Goal: Information Seeking & Learning: Check status

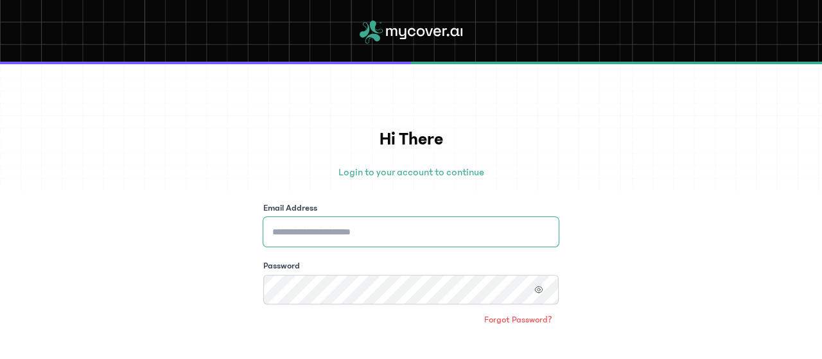
type input "**********"
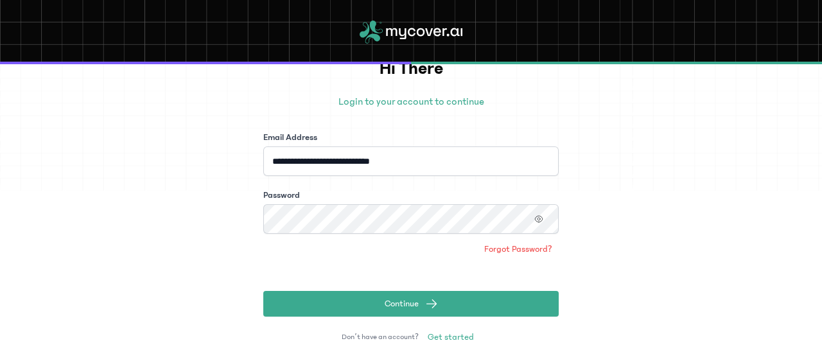
scroll to position [92, 0]
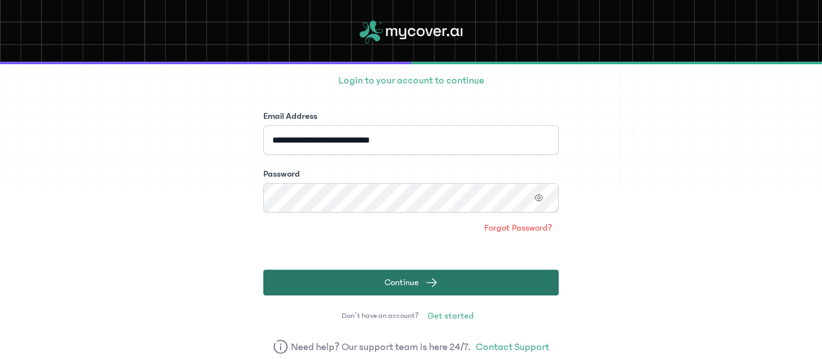
click at [522, 279] on button "Continue" at bounding box center [411, 283] width 296 height 26
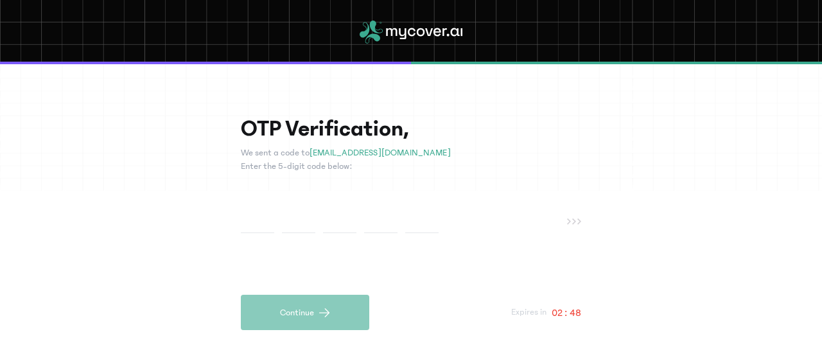
type input "*"
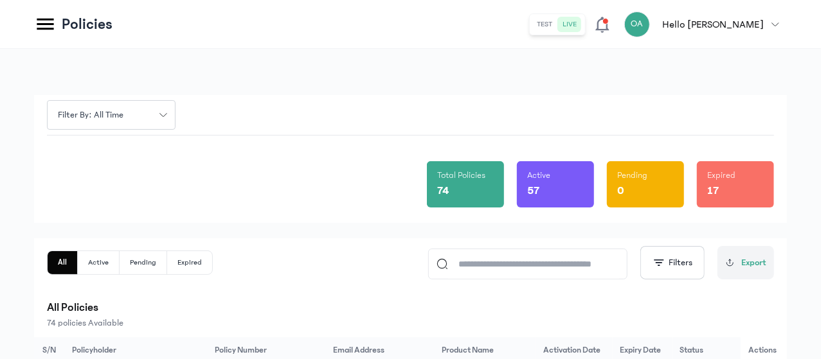
drag, startPoint x: 820, startPoint y: 109, endPoint x: 822, endPoint y: 97, distance: 12.4
click at [821, 97] on html "MyCoverAi Get Started DASHBOARD Analytics ADMIN Sales Policies Claims Customers…" at bounding box center [410, 179] width 821 height 359
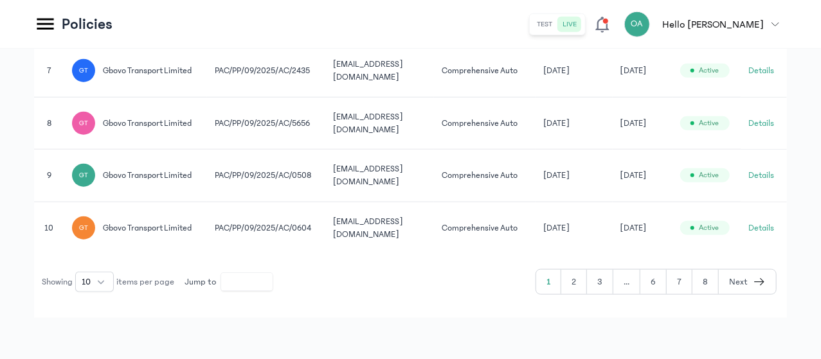
scroll to position [762, 0]
click at [654, 279] on button "6" at bounding box center [653, 282] width 26 height 24
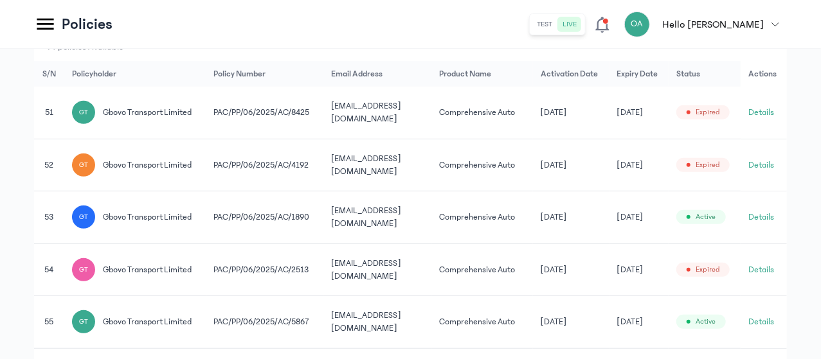
scroll to position [275, 0]
click at [766, 173] on button "Details" at bounding box center [761, 166] width 26 height 13
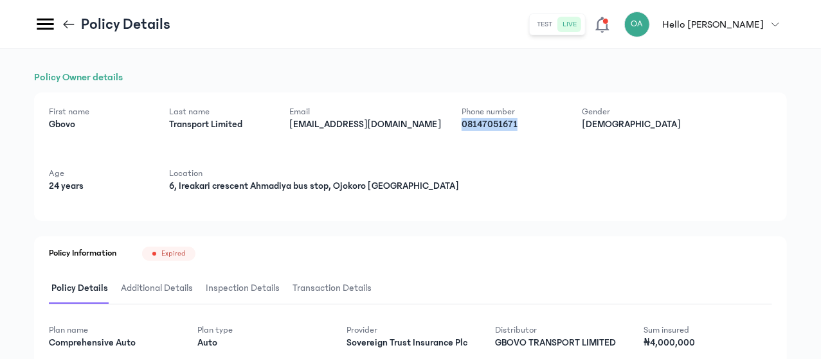
drag, startPoint x: 820, startPoint y: 114, endPoint x: 822, endPoint y: 142, distance: 28.3
click at [821, 142] on html "MyCoverAi Get Started DASHBOARD Analytics ADMIN Sales Policies Claims Customers…" at bounding box center [410, 179] width 821 height 359
click at [76, 23] on icon at bounding box center [69, 24] width 14 height 14
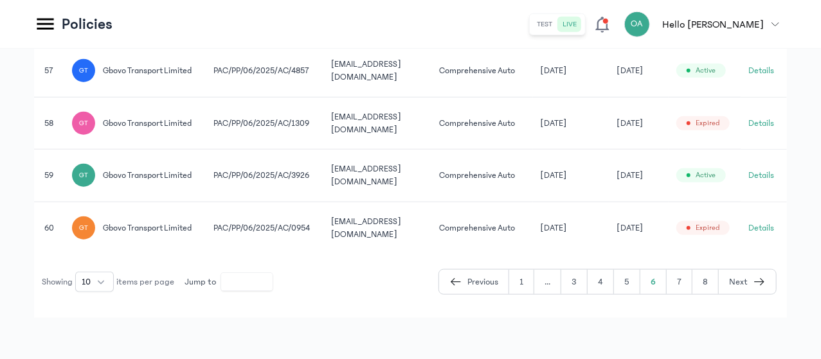
scroll to position [795, 0]
click at [687, 281] on button "7" at bounding box center [679, 282] width 26 height 24
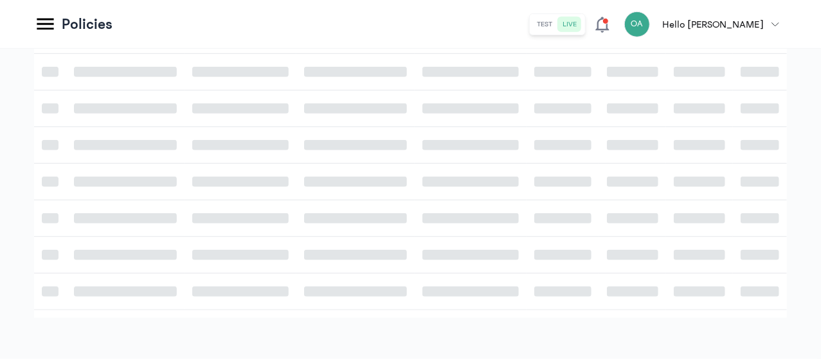
scroll to position [762, 0]
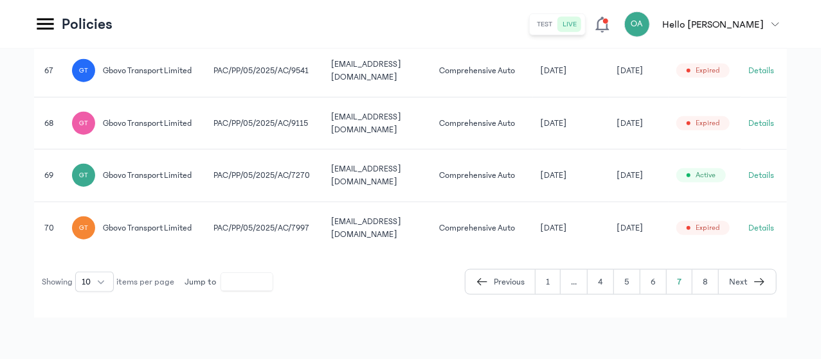
click at [772, 117] on button "Details" at bounding box center [761, 123] width 26 height 13
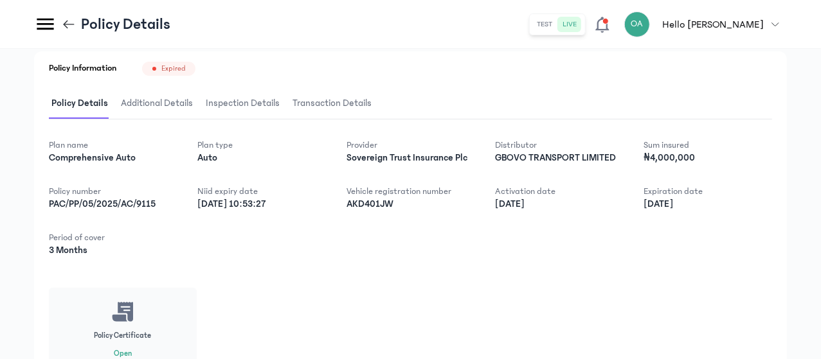
scroll to position [186, 0]
click at [76, 21] on icon at bounding box center [69, 24] width 14 height 14
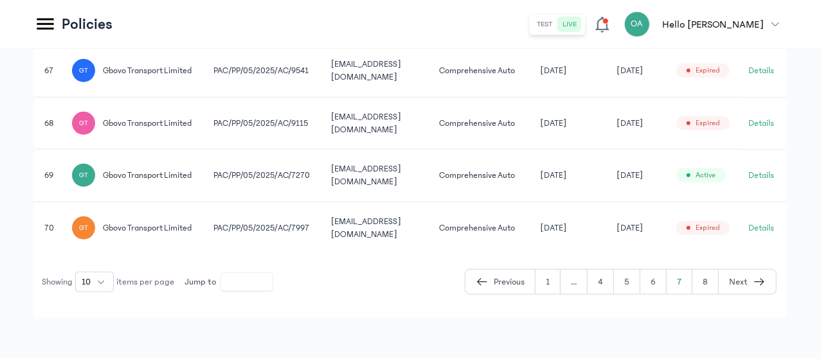
scroll to position [762, 0]
click at [554, 276] on button "1" at bounding box center [547, 282] width 25 height 24
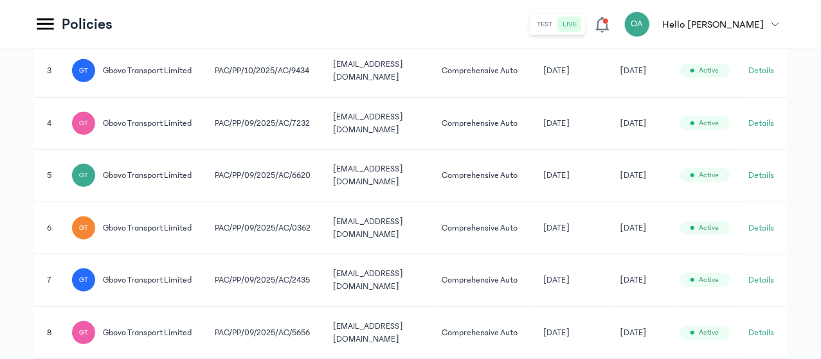
scroll to position [420, 0]
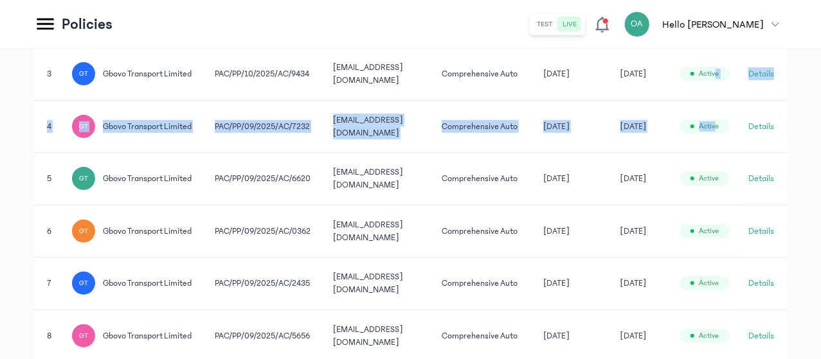
drag, startPoint x: 820, startPoint y: 165, endPoint x: 819, endPoint y: 81, distance: 84.2
click at [819, 81] on div "Filter by: all time Total Policies 74 Active 56 Pending 0 Expired 18 All Active…" at bounding box center [410, 100] width 821 height 943
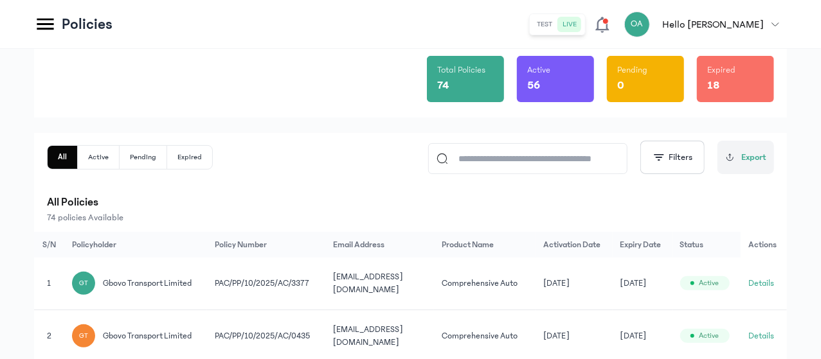
click at [767, 283] on button "Details" at bounding box center [761, 283] width 26 height 13
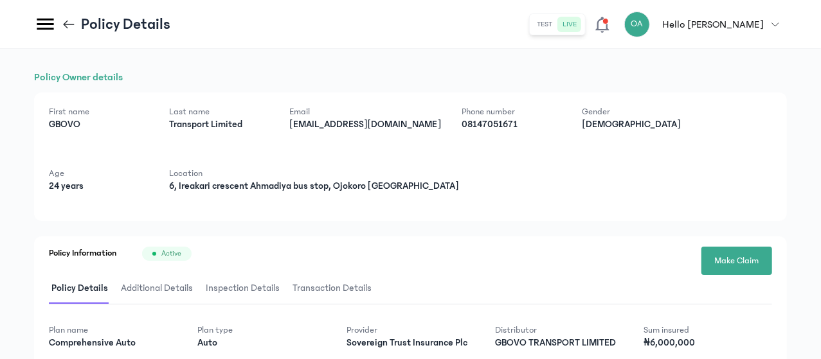
click at [188, 33] on header "Policy Details test live OA Hello [PERSON_NAME] [PERSON_NAME] [EMAIL_ADDRESS][D…" at bounding box center [410, 24] width 821 height 49
click at [68, 24] on icon at bounding box center [66, 24] width 4 height 8
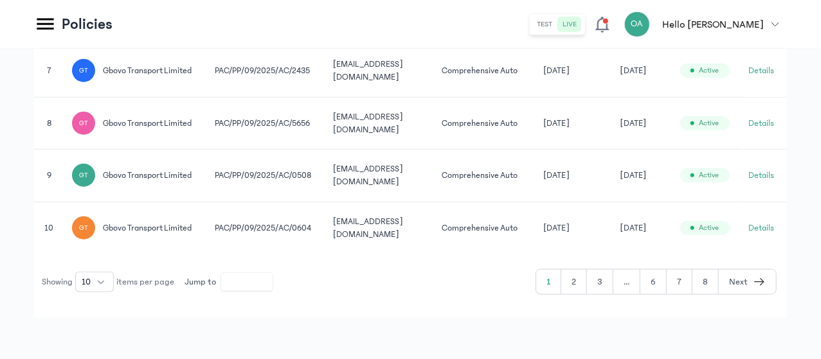
scroll to position [755, 0]
click at [634, 294] on button "..." at bounding box center [626, 282] width 27 height 24
click at [649, 290] on button "6" at bounding box center [653, 282] width 26 height 24
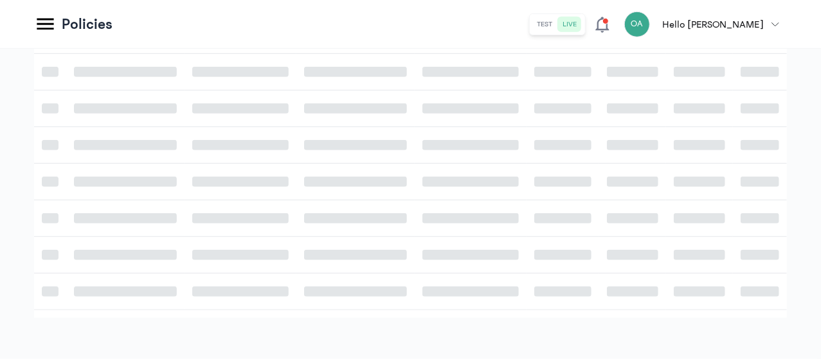
scroll to position [419, 0]
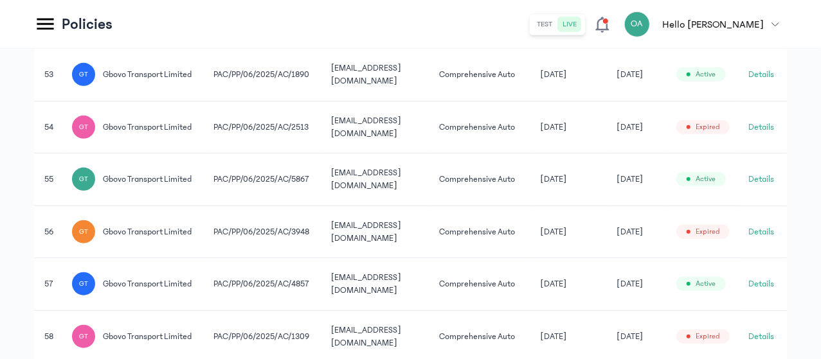
scroll to position [755, 0]
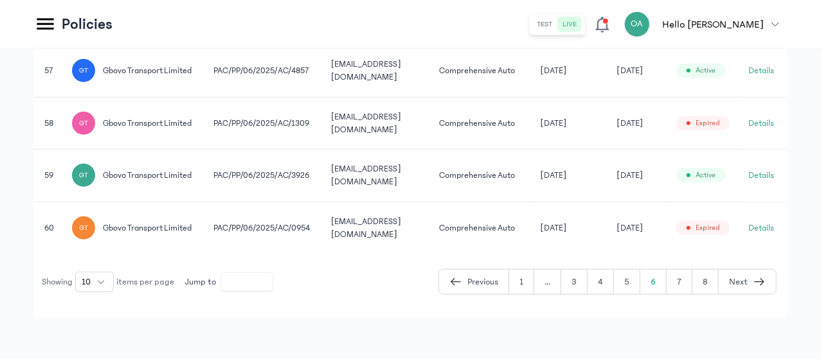
drag, startPoint x: 649, startPoint y: 290, endPoint x: 652, endPoint y: 326, distance: 36.7
click at [652, 295] on div "Showing 10 items per page Jump to * Previous 1 ... 3 4 5 6 7 8 Next" at bounding box center [405, 282] width 742 height 26
click at [626, 294] on button "5" at bounding box center [627, 282] width 26 height 24
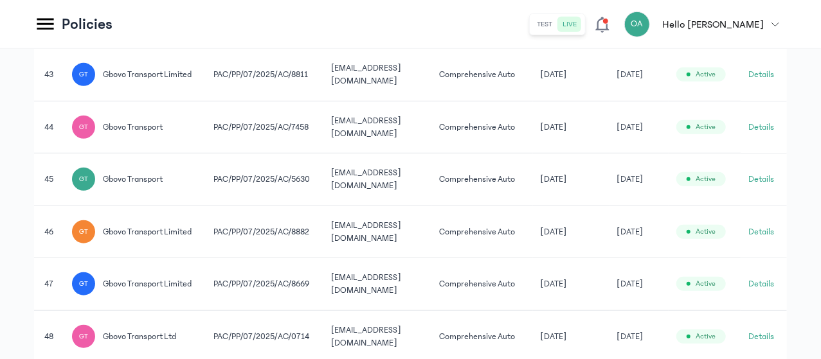
scroll to position [710, 0]
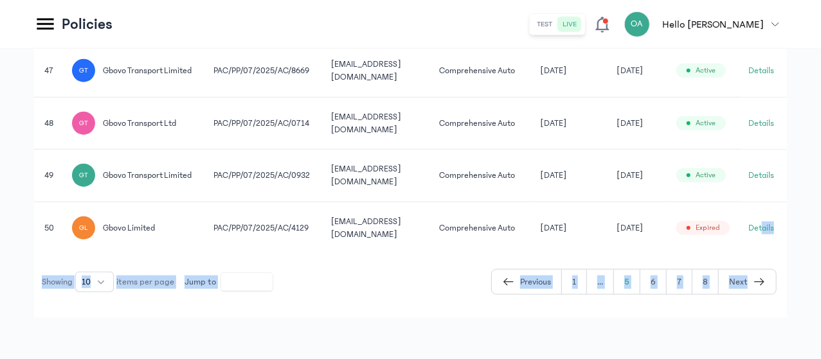
drag, startPoint x: 820, startPoint y: 256, endPoint x: 765, endPoint y: 224, distance: 63.9
click at [765, 224] on button "Details" at bounding box center [761, 228] width 26 height 13
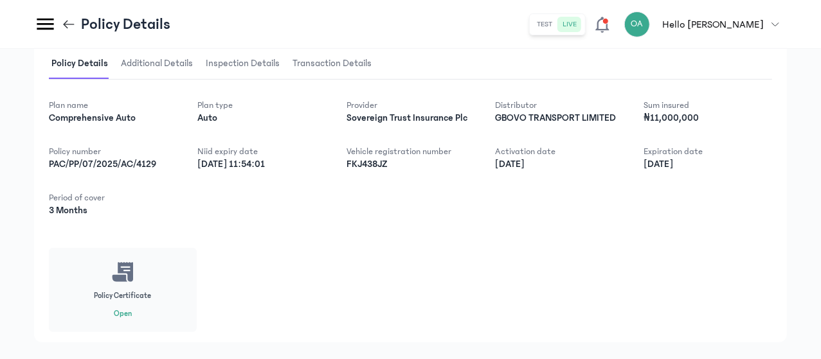
scroll to position [189, 0]
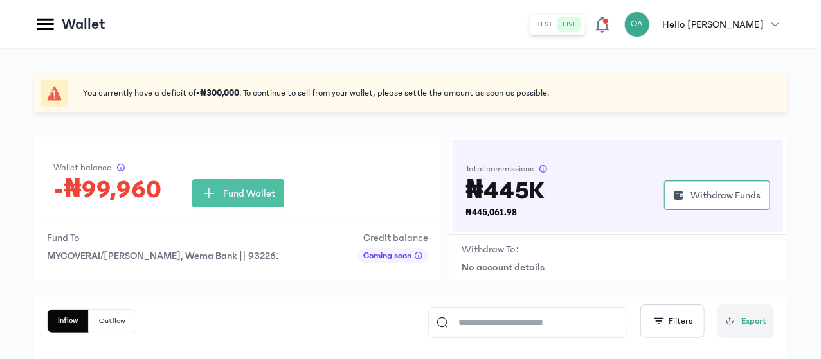
scroll to position [95, 0]
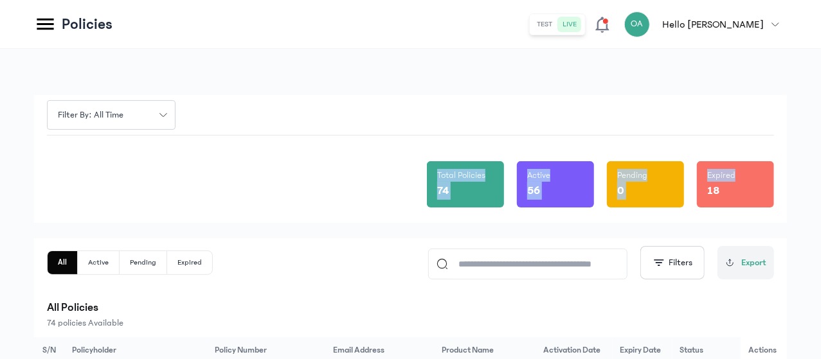
drag, startPoint x: 820, startPoint y: 148, endPoint x: 821, endPoint y: 110, distance: 38.6
click at [821, 110] on html "MyCoverAi Get Started DASHBOARD Analytics ADMIN Sales Policies Claims Customers…" at bounding box center [410, 179] width 821 height 359
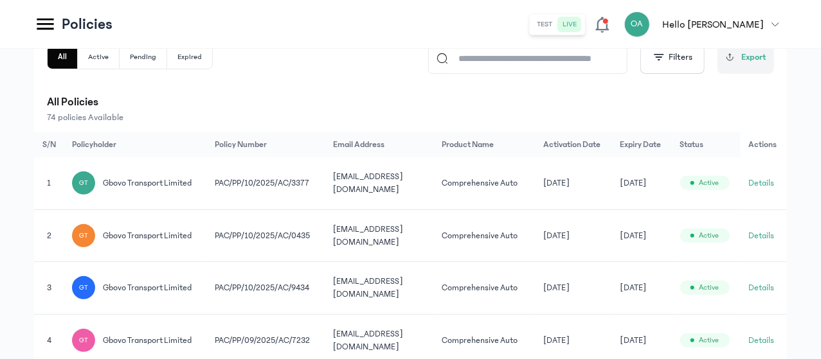
scroll to position [194, 0]
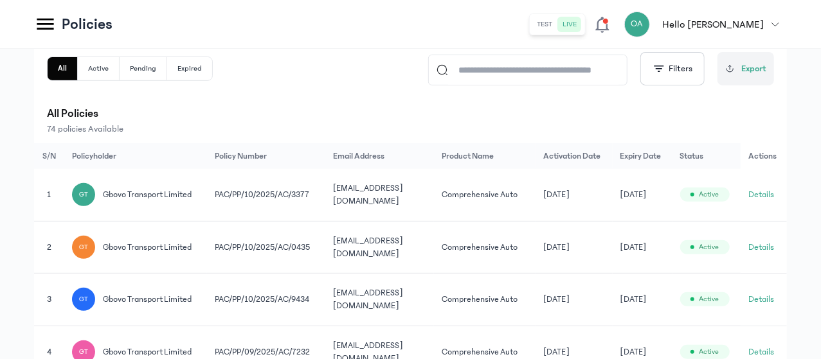
click at [761, 254] on button "Details" at bounding box center [761, 247] width 26 height 13
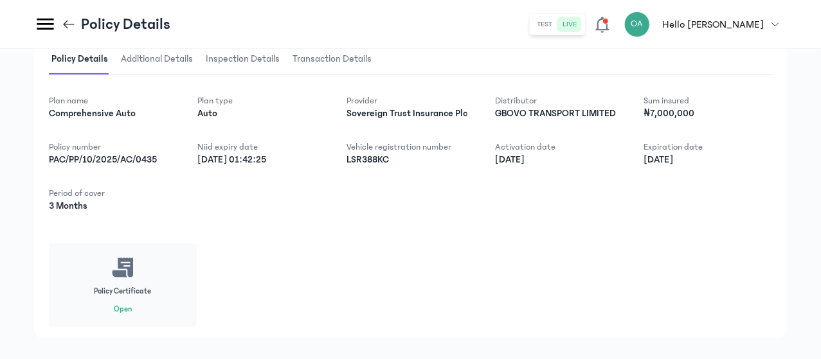
scroll to position [226, 0]
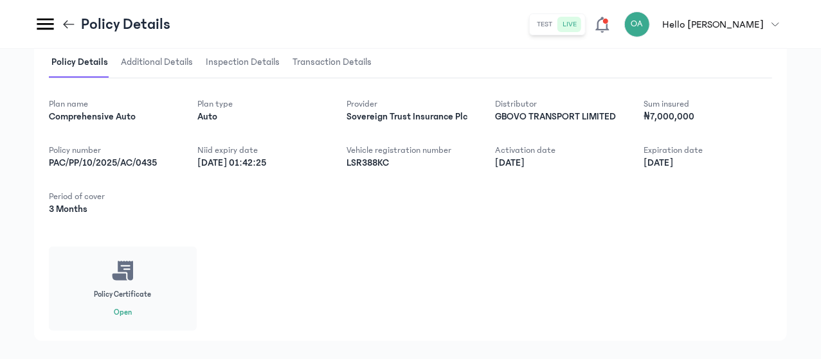
click at [68, 25] on icon at bounding box center [66, 24] width 4 height 8
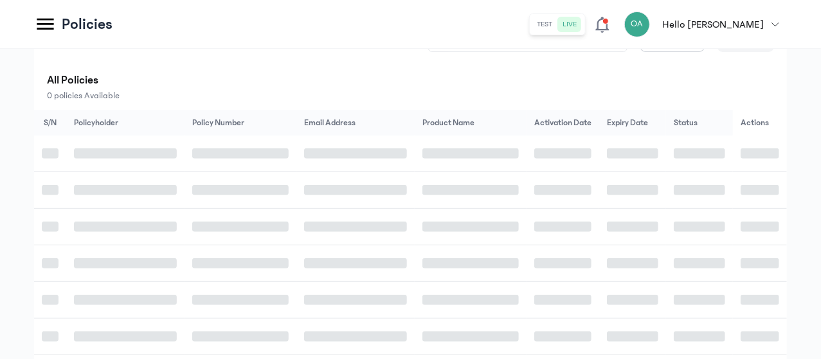
scroll to position [194, 0]
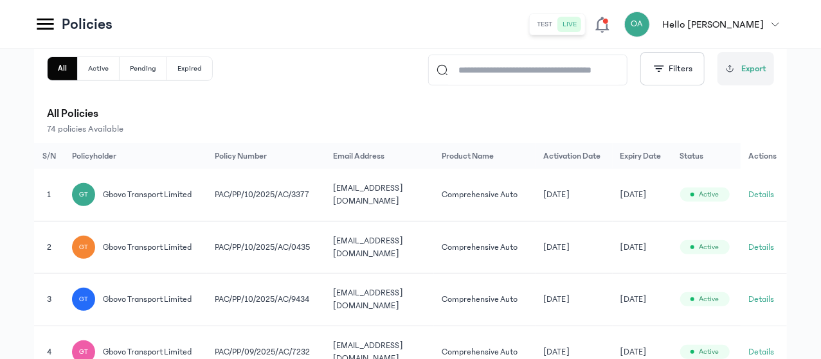
click at [774, 200] on button "Details" at bounding box center [761, 194] width 26 height 13
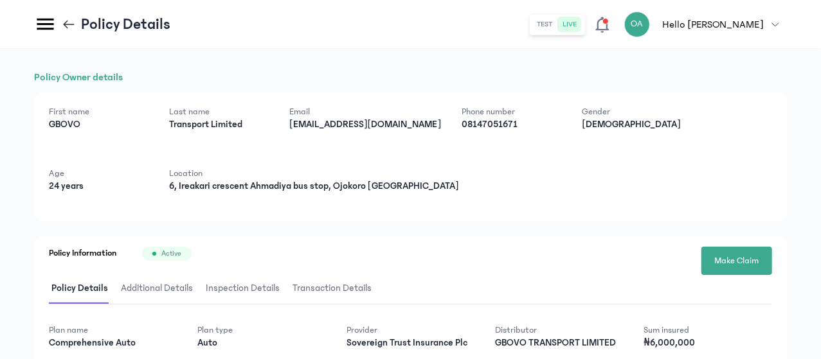
click at [820, 190] on div "Policy Owner details First name [PERSON_NAME] Last name Transport Limited Email…" at bounding box center [410, 329] width 821 height 560
drag, startPoint x: 820, startPoint y: 190, endPoint x: 821, endPoint y: 196, distance: 6.6
click at [821, 196] on html "MyCoverAi Get Started DASHBOARD Analytics ADMIN Sales Policies Claims Customers…" at bounding box center [410, 179] width 821 height 359
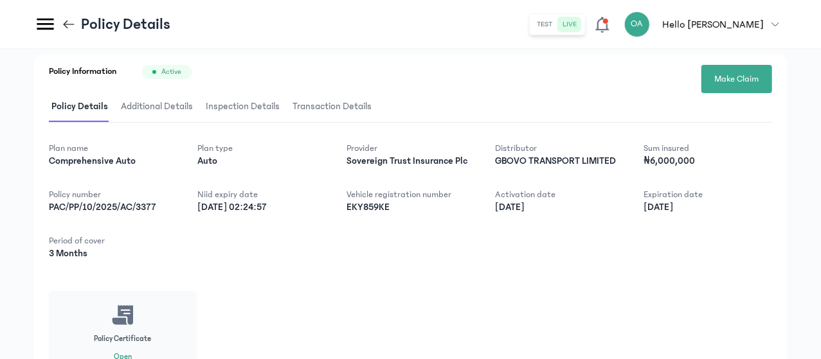
scroll to position [182, 0]
click at [76, 27] on icon at bounding box center [69, 24] width 14 height 14
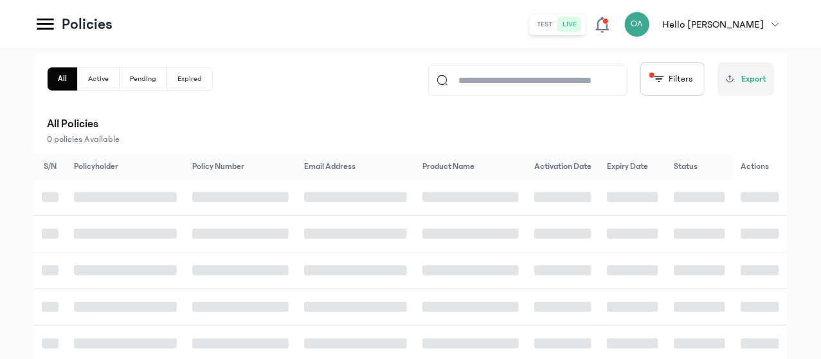
scroll to position [194, 0]
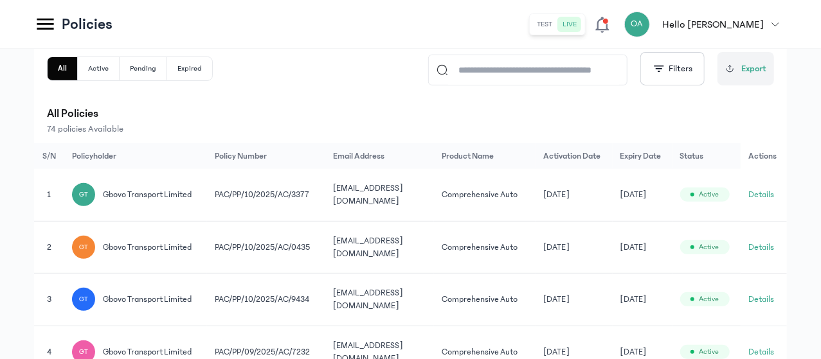
click at [759, 254] on button "Details" at bounding box center [761, 247] width 26 height 13
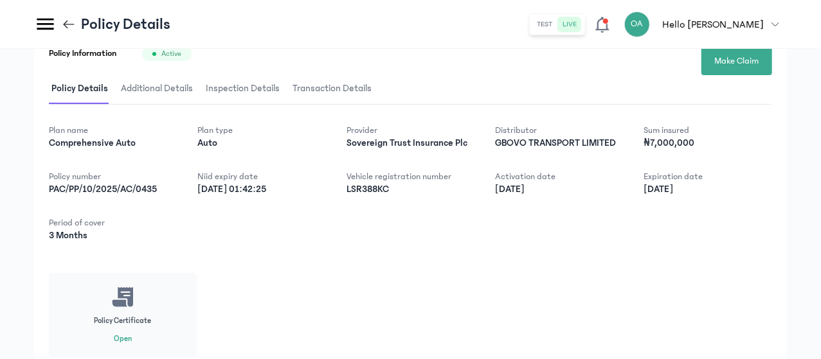
scroll to position [202, 0]
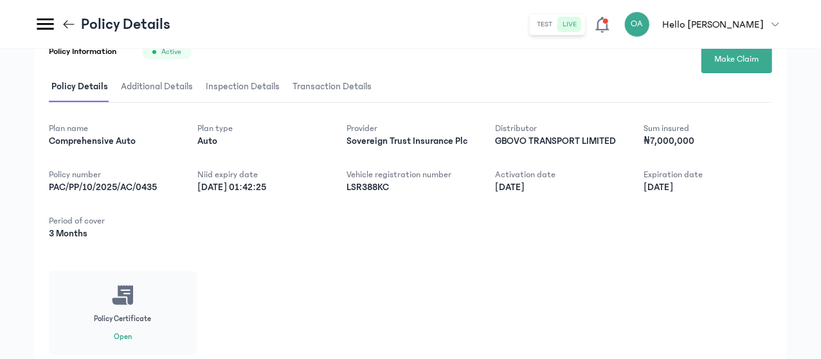
drag, startPoint x: 820, startPoint y: 266, endPoint x: 821, endPoint y: 324, distance: 58.5
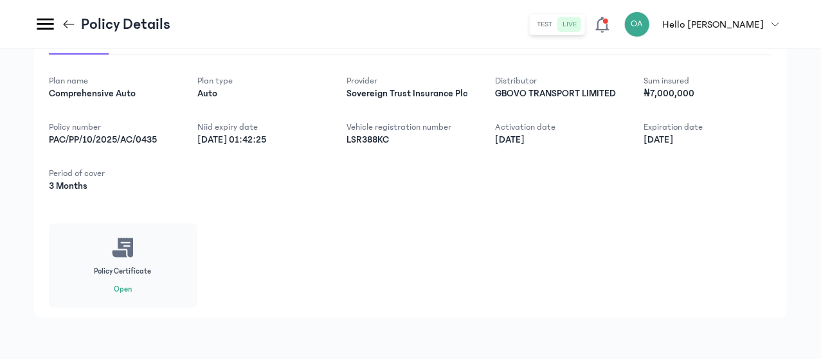
scroll to position [274, 0]
click at [132, 286] on button "Open" at bounding box center [123, 290] width 18 height 10
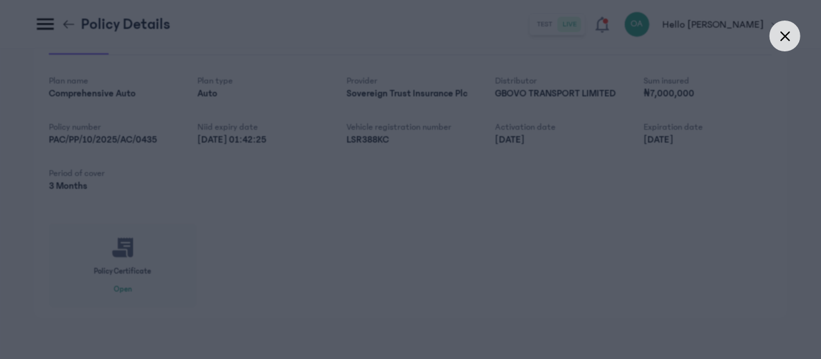
scroll to position [0, 0]
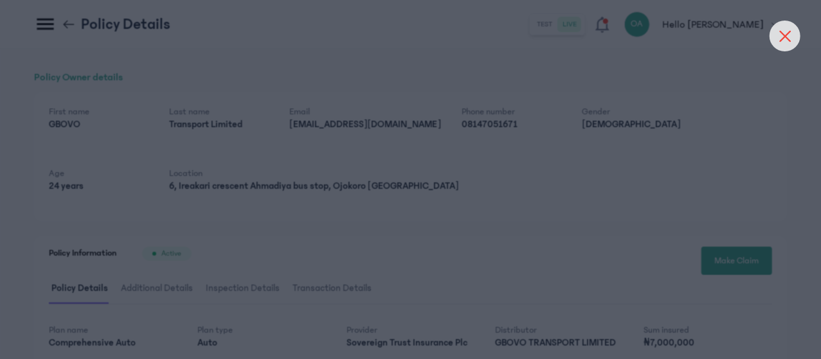
click at [786, 32] on icon at bounding box center [785, 36] width 12 height 12
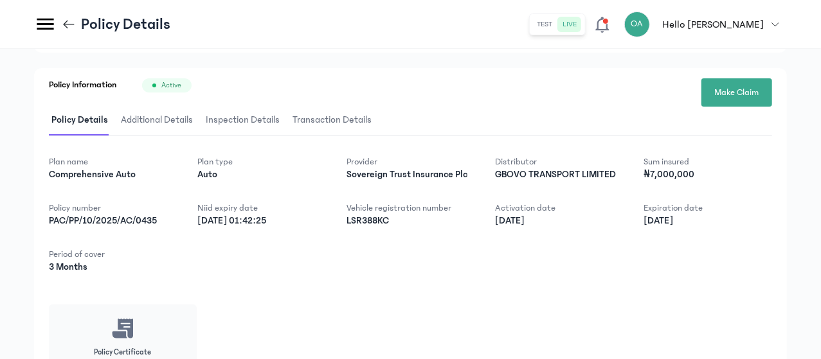
scroll to position [184, 0]
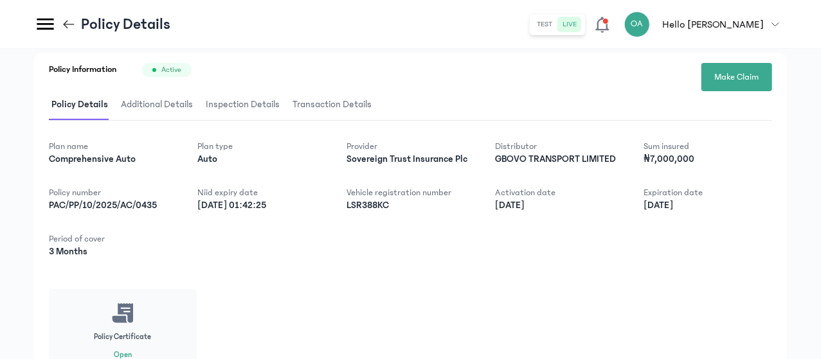
click at [195, 99] on span "Additional Details" at bounding box center [156, 105] width 77 height 30
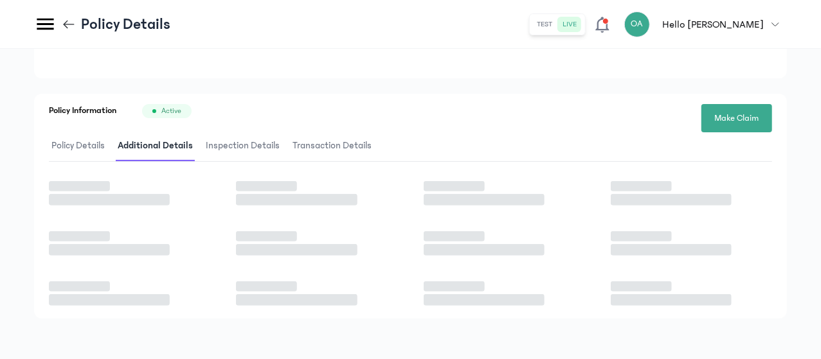
scroll to position [184, 0]
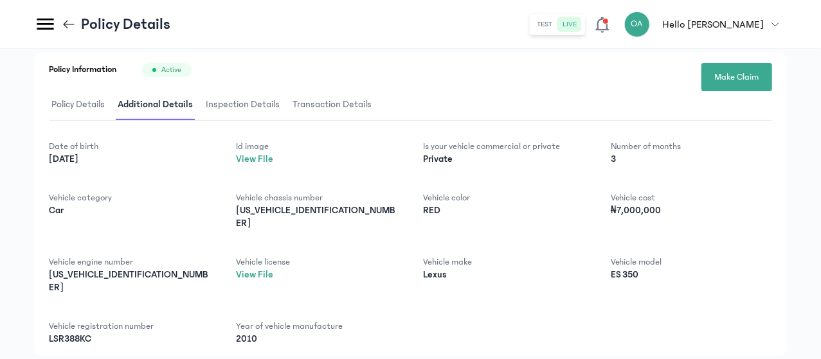
drag, startPoint x: 819, startPoint y: 163, endPoint x: 822, endPoint y: 175, distance: 12.5
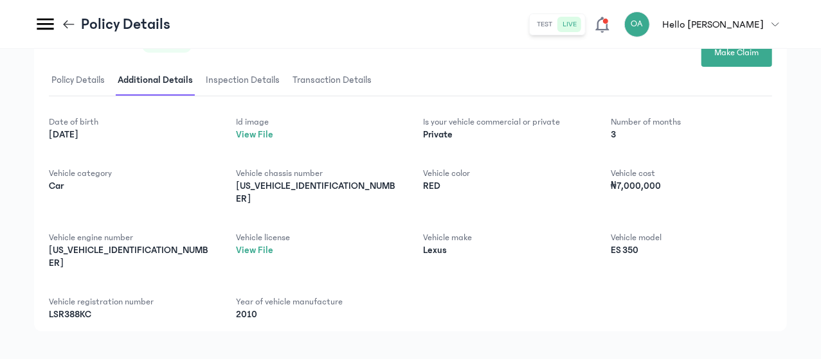
click at [273, 134] on link "View File" at bounding box center [254, 134] width 37 height 11
click at [76, 23] on icon at bounding box center [69, 24] width 14 height 14
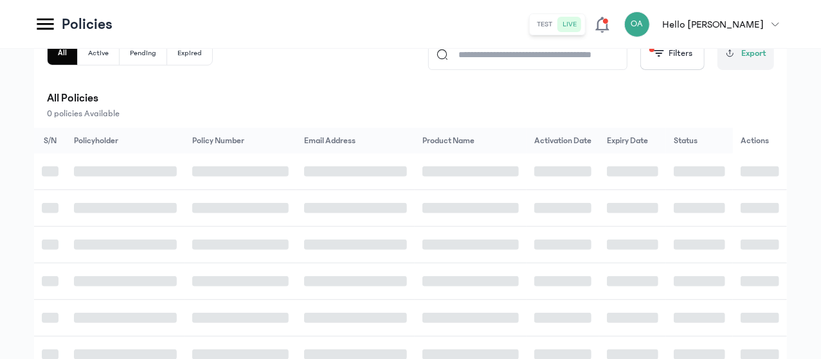
scroll to position [194, 0]
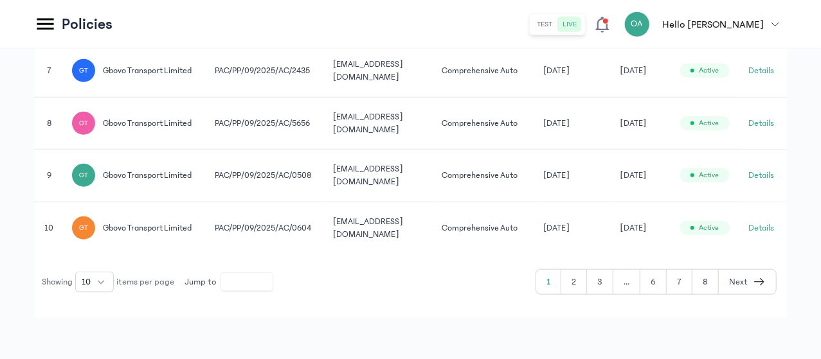
scroll to position [762, 0]
click at [601, 277] on button "3" at bounding box center [600, 282] width 26 height 24
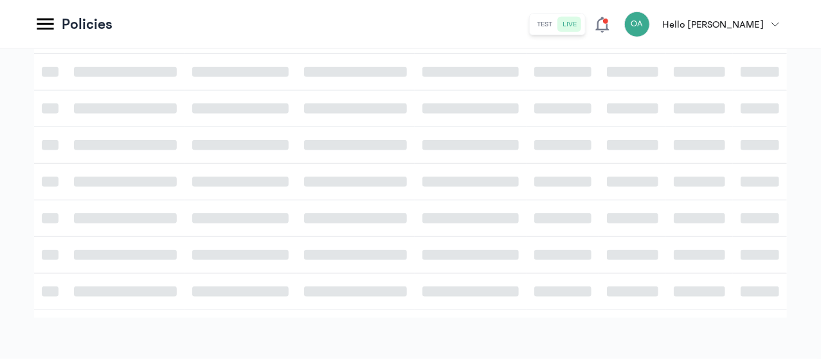
scroll to position [762, 0]
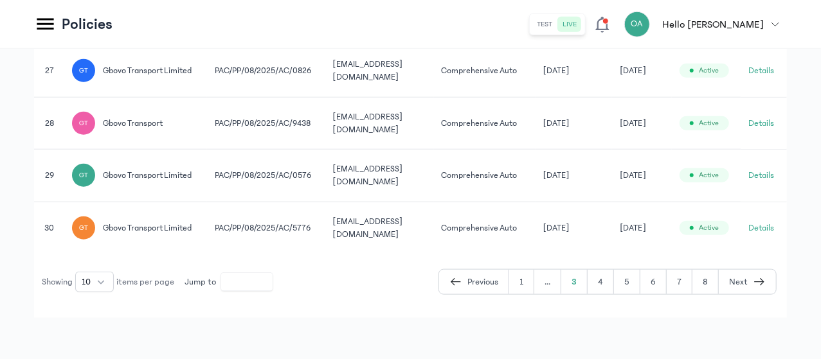
click at [632, 291] on button "5" at bounding box center [627, 282] width 26 height 24
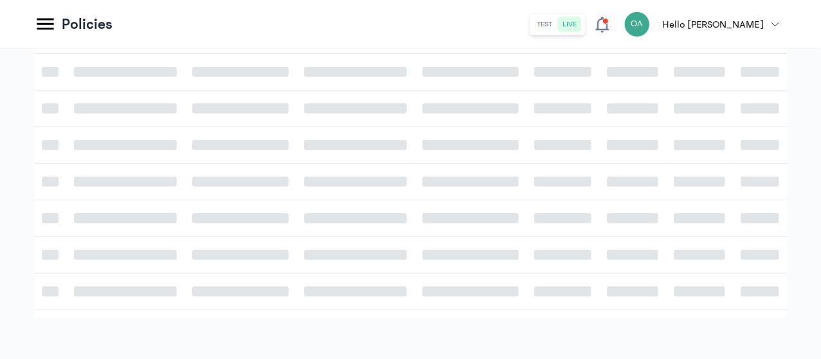
scroll to position [710, 0]
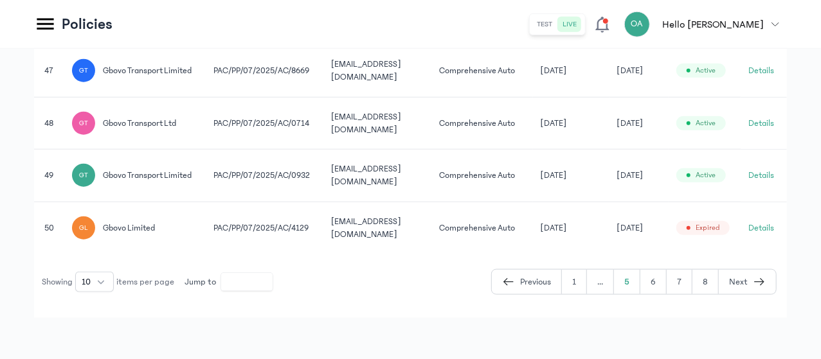
click at [614, 285] on button "..." at bounding box center [600, 282] width 27 height 24
click at [505, 283] on icon "button" at bounding box center [508, 281] width 13 height 15
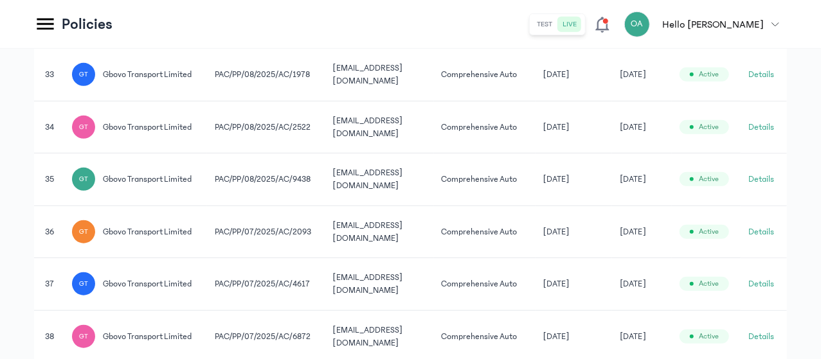
scroll to position [710, 0]
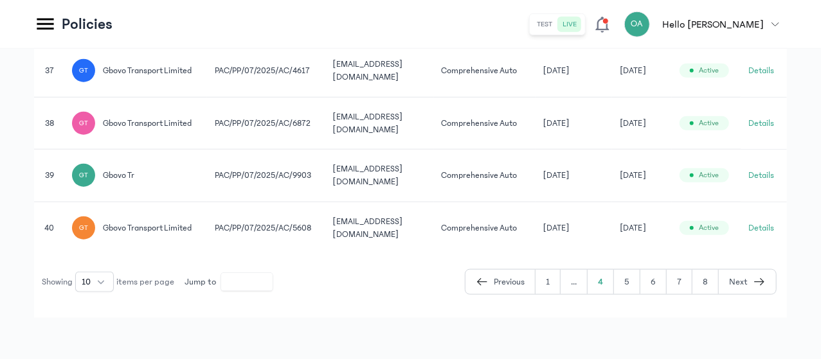
click at [627, 294] on button "5" at bounding box center [627, 282] width 26 height 24
click at [660, 280] on button "6" at bounding box center [653, 282] width 26 height 24
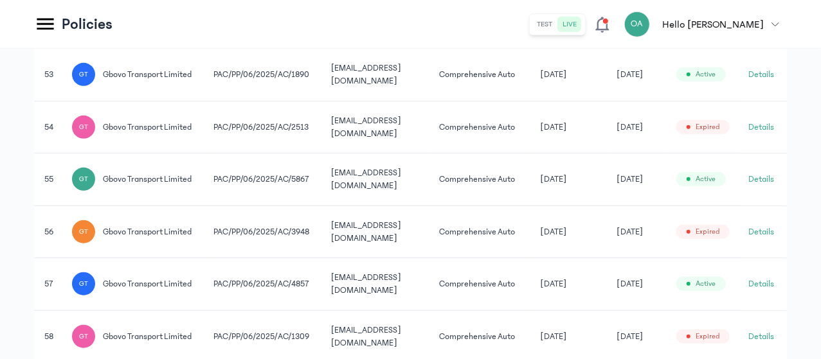
scroll to position [710, 0]
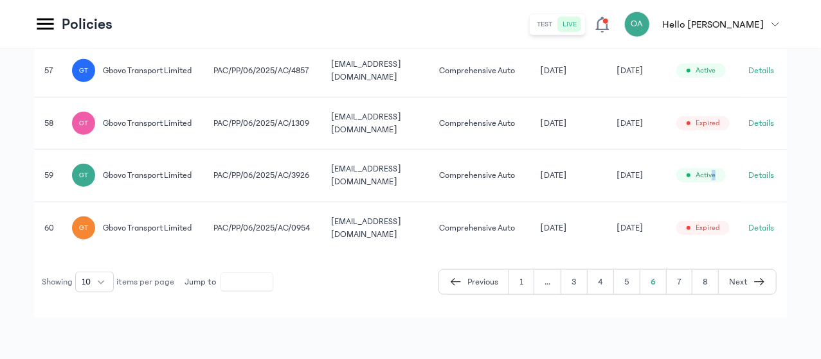
drag, startPoint x: 820, startPoint y: 237, endPoint x: 822, endPoint y: 222, distance: 15.5
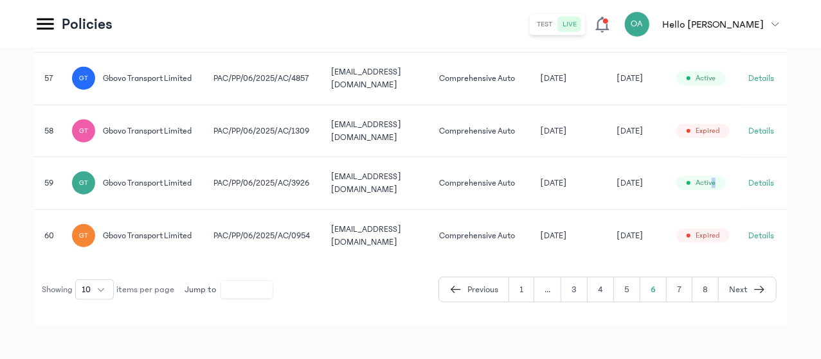
scroll to position [627, 0]
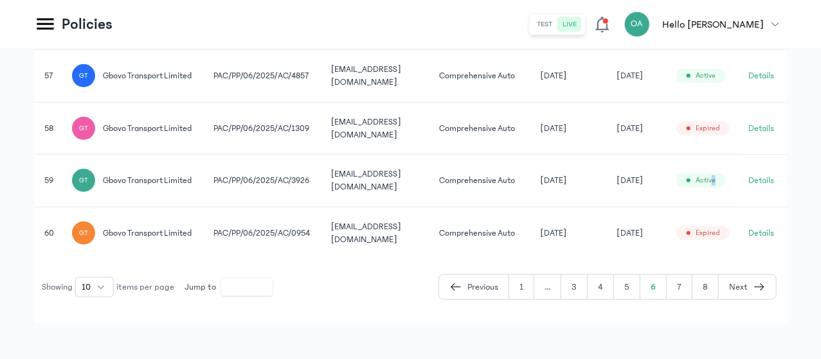
click at [756, 30] on button "Details" at bounding box center [761, 23] width 26 height 13
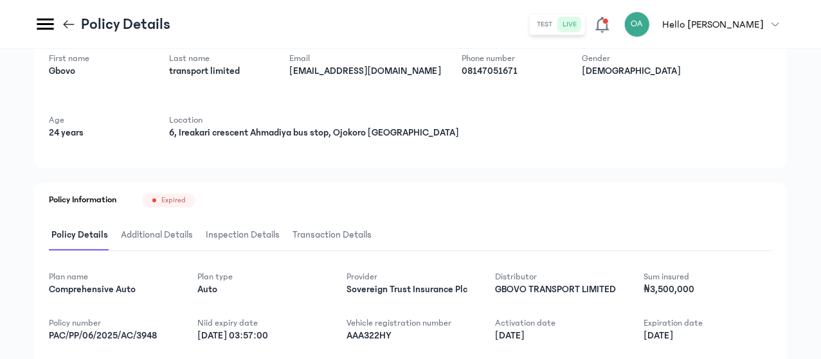
scroll to position [41, 0]
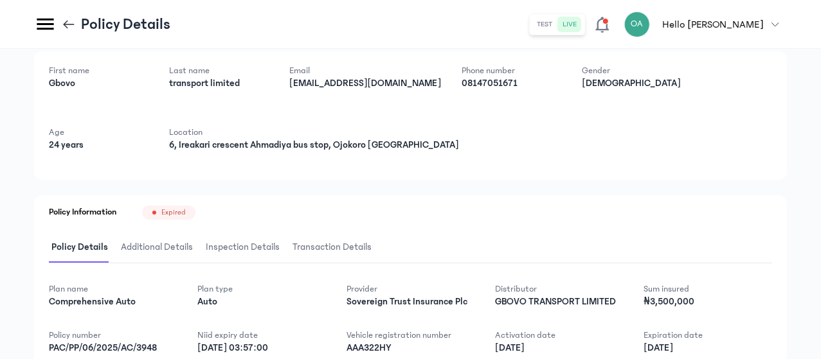
click at [76, 23] on icon at bounding box center [69, 24] width 14 height 14
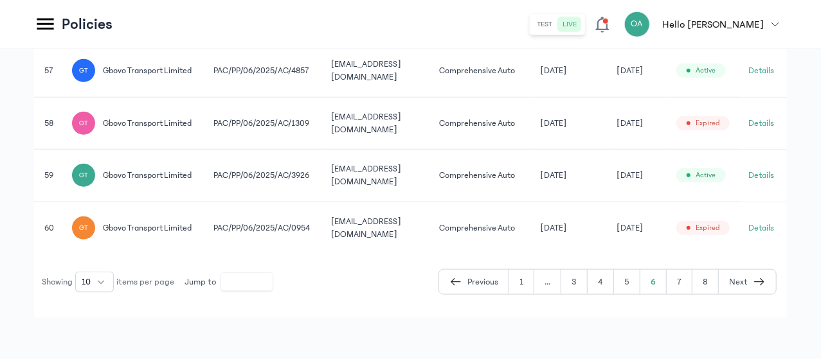
scroll to position [795, 0]
click at [680, 282] on button "7" at bounding box center [679, 282] width 26 height 24
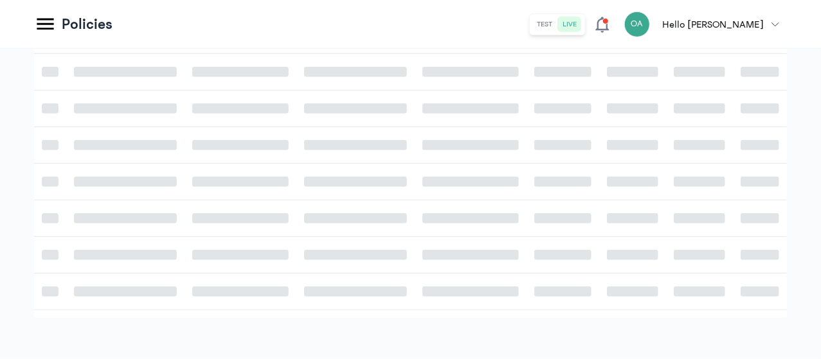
scroll to position [419, 0]
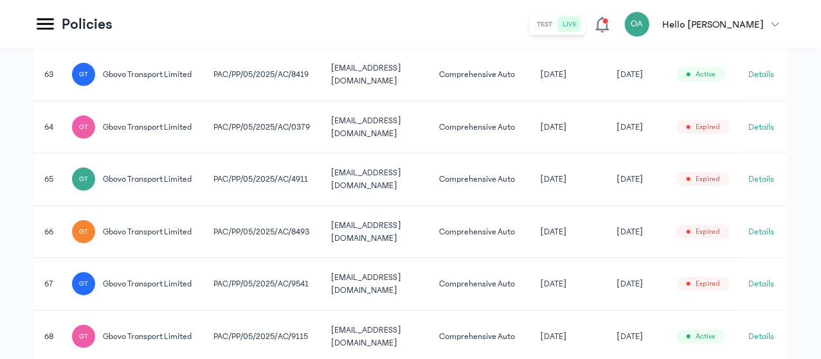
scroll to position [762, 0]
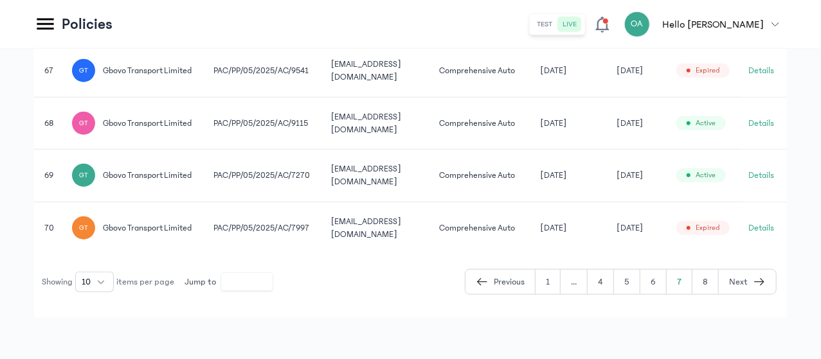
click at [763, 117] on button "Details" at bounding box center [761, 123] width 26 height 13
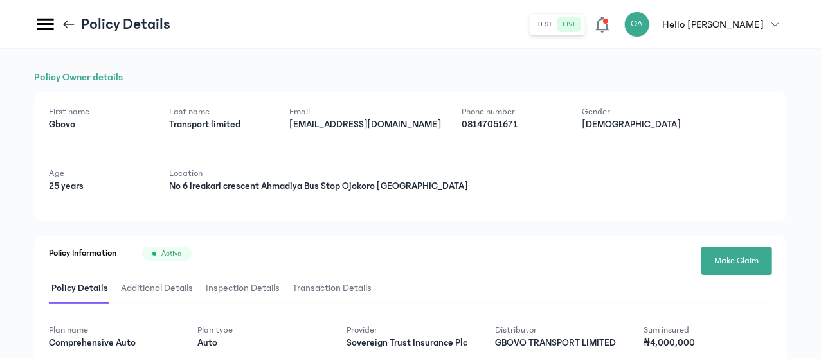
drag, startPoint x: 819, startPoint y: 121, endPoint x: 822, endPoint y: 177, distance: 56.0
click at [821, 177] on html "MyCoverAi Get Started DASHBOARD Analytics ADMIN Sales Policies Claims Customers…" at bounding box center [410, 179] width 821 height 359
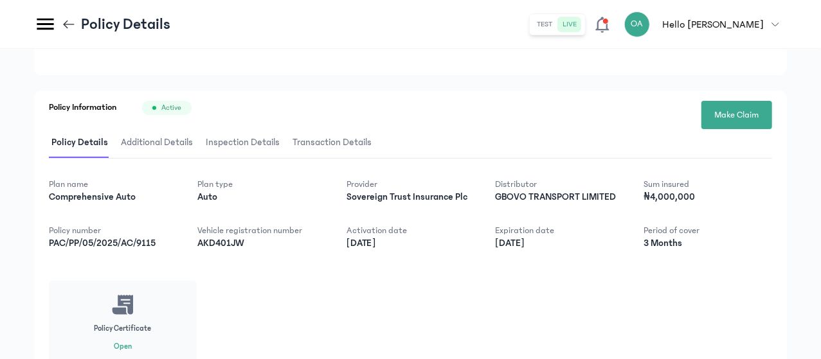
scroll to position [148, 0]
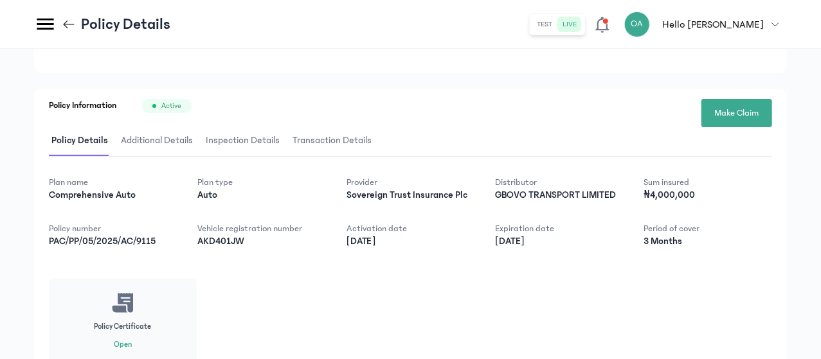
click at [133, 312] on icon at bounding box center [125, 302] width 15 height 19
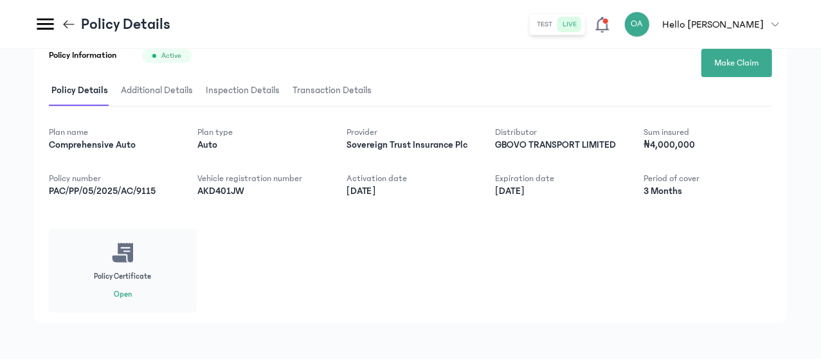
scroll to position [227, 0]
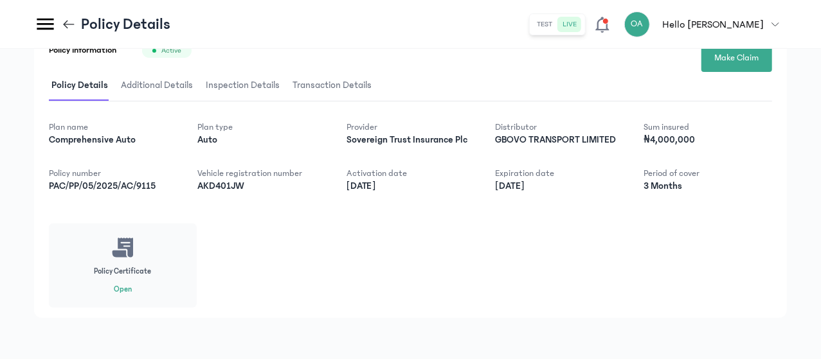
click at [132, 287] on button "Open" at bounding box center [123, 290] width 18 height 10
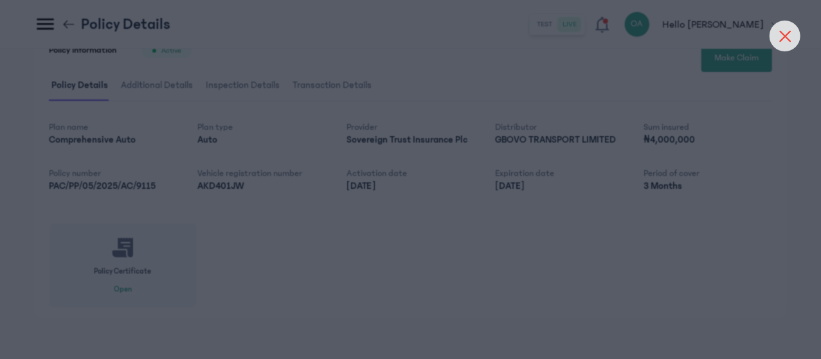
click at [784, 30] on icon at bounding box center [785, 36] width 12 height 12
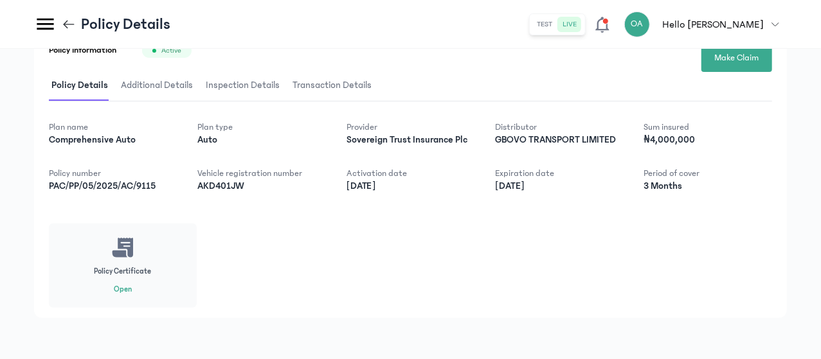
click at [76, 25] on icon at bounding box center [69, 24] width 14 height 14
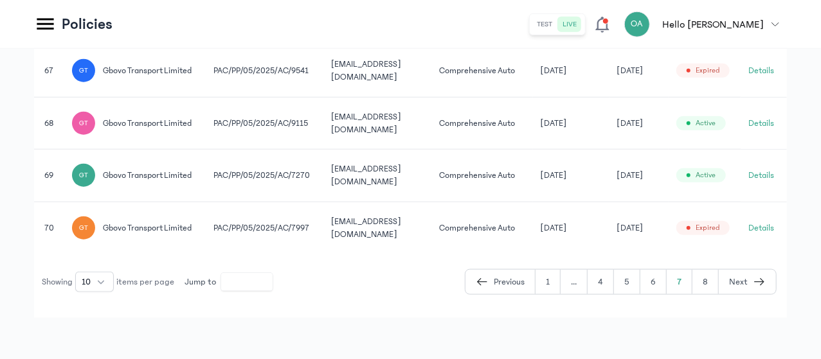
scroll to position [762, 0]
click at [652, 282] on button "6" at bounding box center [653, 282] width 26 height 24
click at [634, 294] on button "5" at bounding box center [627, 282] width 26 height 24
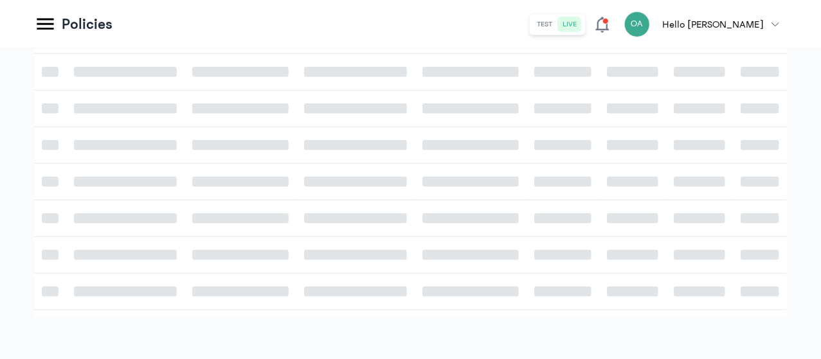
scroll to position [419, 0]
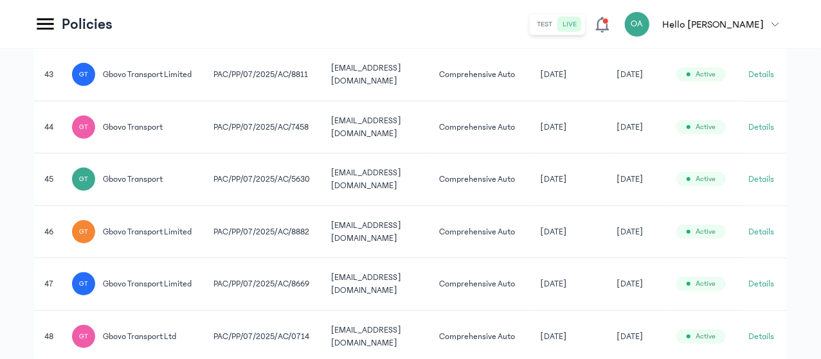
scroll to position [710, 0]
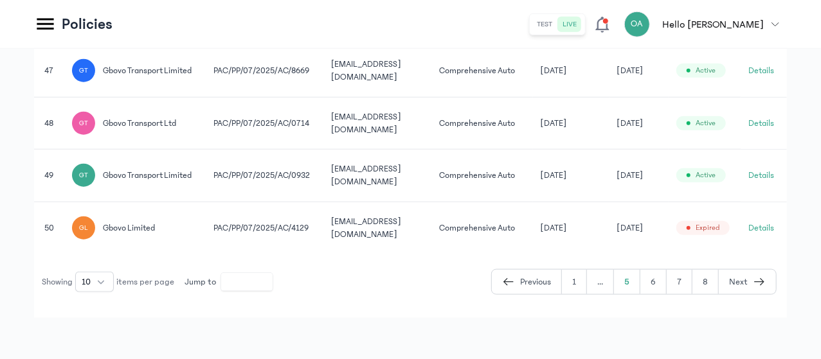
click at [768, 223] on button "Details" at bounding box center [761, 228] width 26 height 13
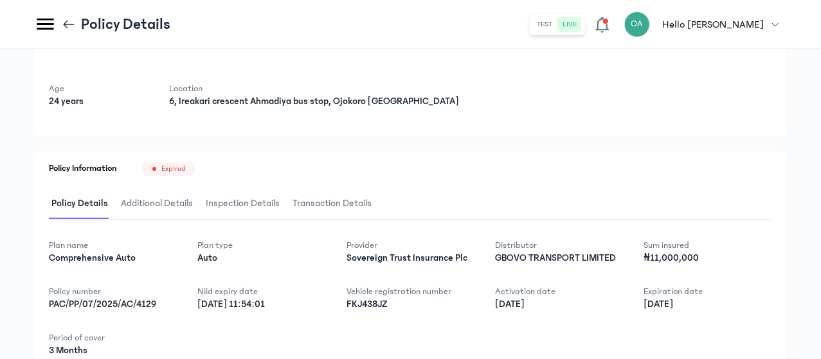
scroll to position [82, 0]
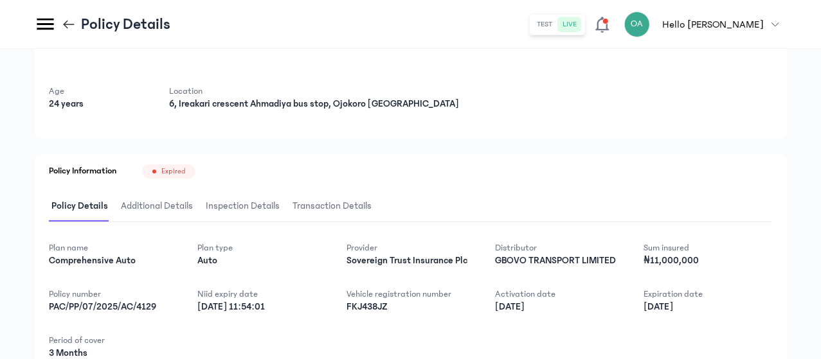
click at [75, 24] on icon at bounding box center [69, 24] width 11 height 1
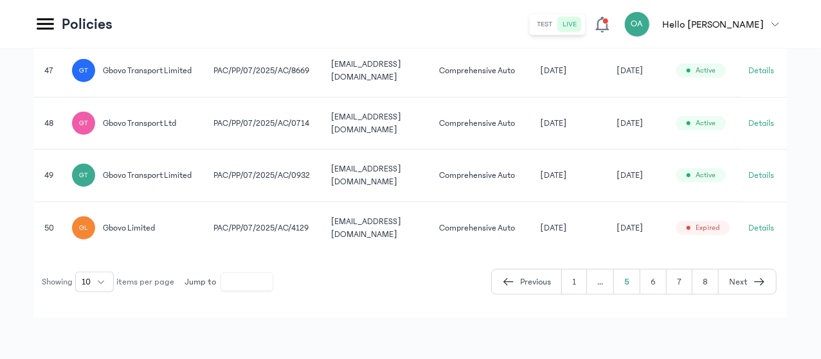
scroll to position [682, 0]
click at [655, 294] on button "6" at bounding box center [653, 282] width 26 height 24
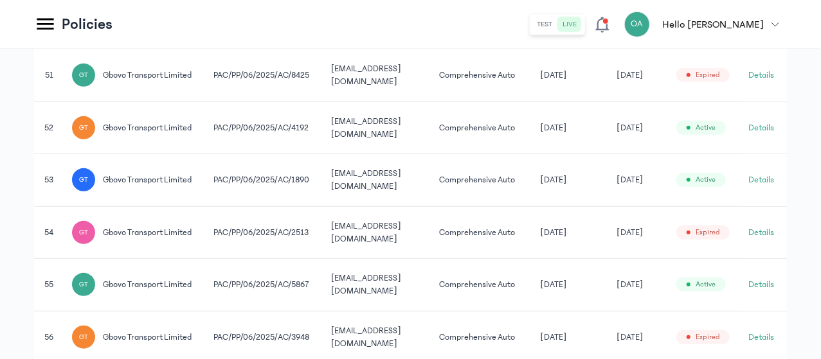
scroll to position [314, 0]
click at [763, 134] on button "Details" at bounding box center [761, 127] width 26 height 13
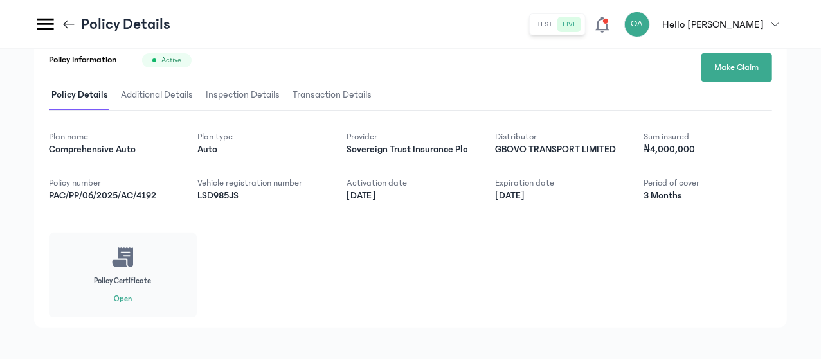
scroll to position [195, 0]
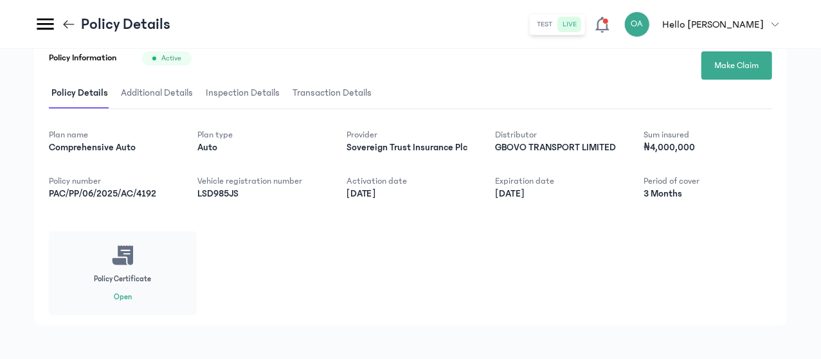
click at [132, 303] on button "Open" at bounding box center [123, 297] width 18 height 10
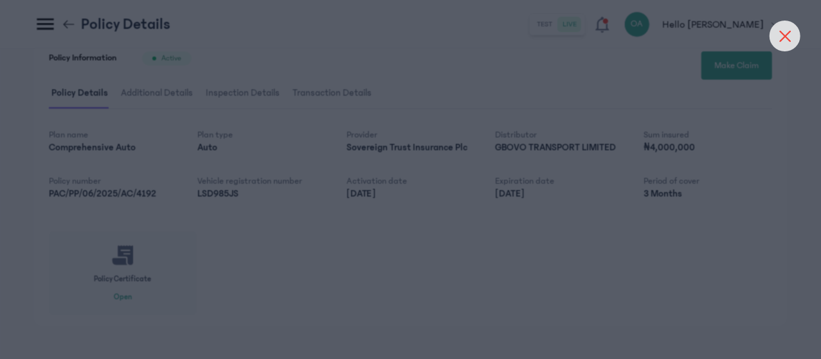
click at [773, 30] on div at bounding box center [784, 36] width 31 height 31
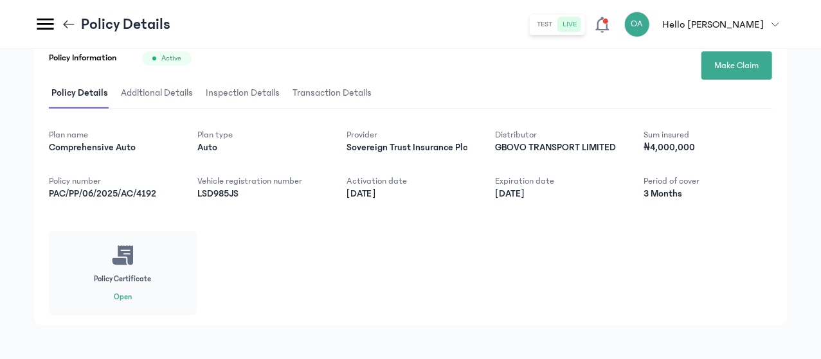
click at [194, 26] on header "Policy Details test live OA Hello [PERSON_NAME] [PERSON_NAME] [EMAIL_ADDRESS][D…" at bounding box center [410, 24] width 821 height 49
click at [76, 21] on icon at bounding box center [69, 24] width 14 height 14
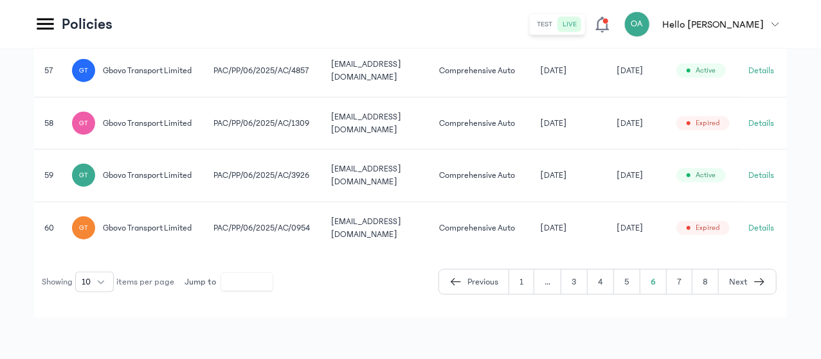
scroll to position [783, 0]
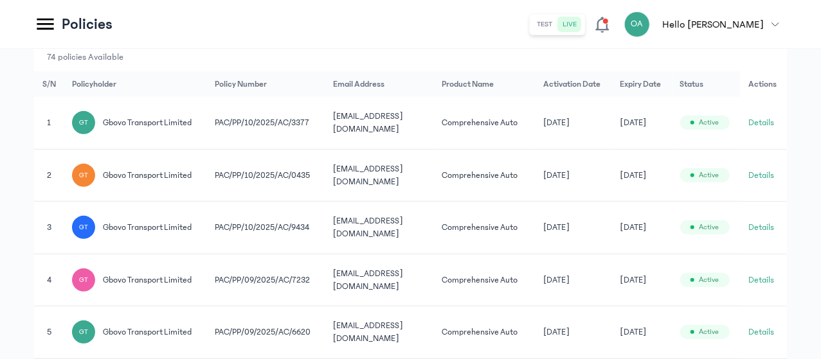
scroll to position [261, 0]
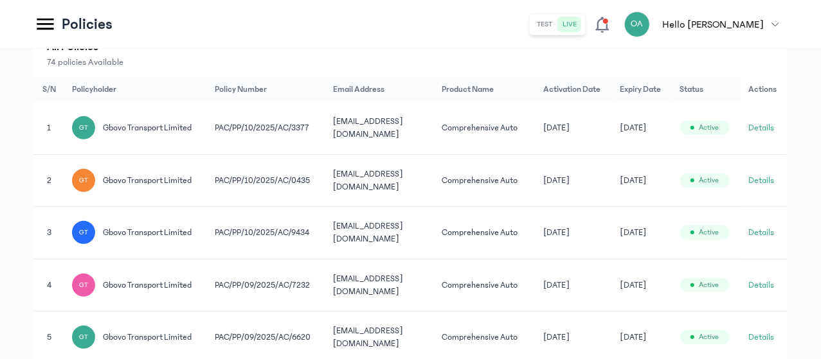
click at [767, 187] on button "Details" at bounding box center [761, 180] width 26 height 13
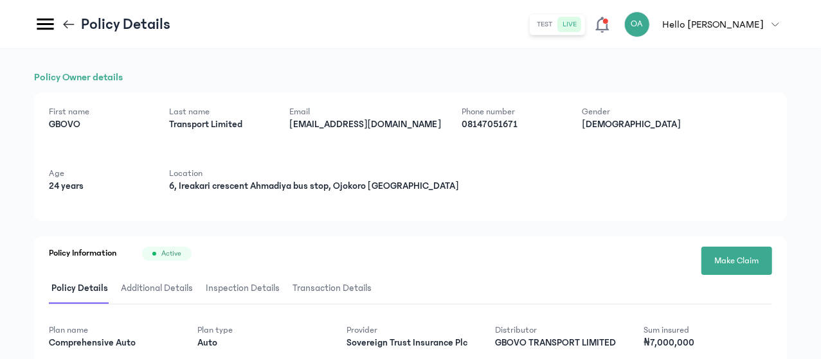
drag, startPoint x: 820, startPoint y: 175, endPoint x: 822, endPoint y: 183, distance: 7.9
click at [821, 183] on html "MyCoverAi Get Started DASHBOARD Analytics ADMIN Sales Policies Claims Customers…" at bounding box center [410, 179] width 821 height 359
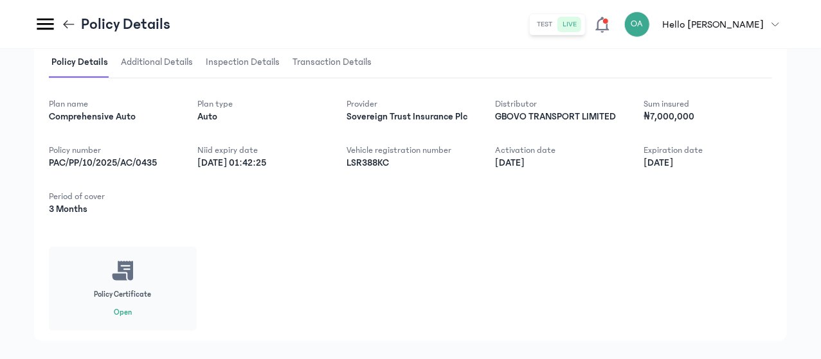
scroll to position [222, 0]
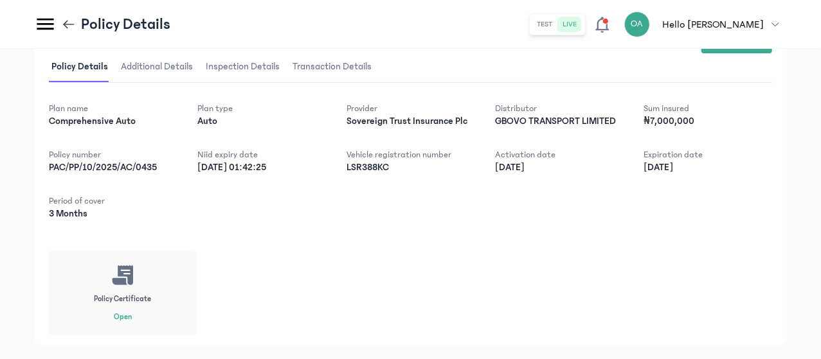
click at [197, 335] on div "Policy Certificate Open" at bounding box center [123, 293] width 148 height 84
click at [132, 323] on button "Open" at bounding box center [123, 317] width 18 height 10
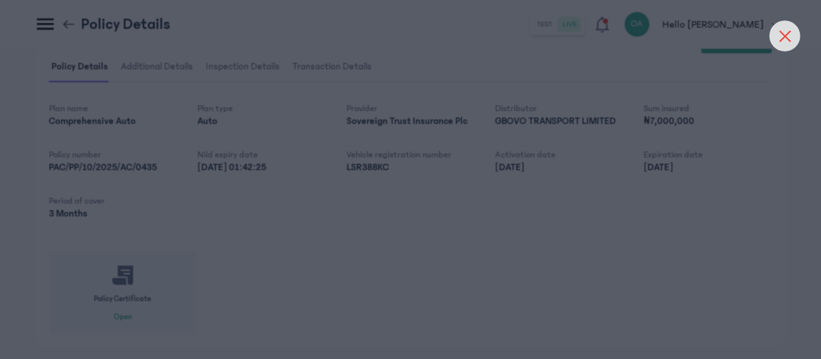
click at [780, 30] on div at bounding box center [784, 36] width 31 height 31
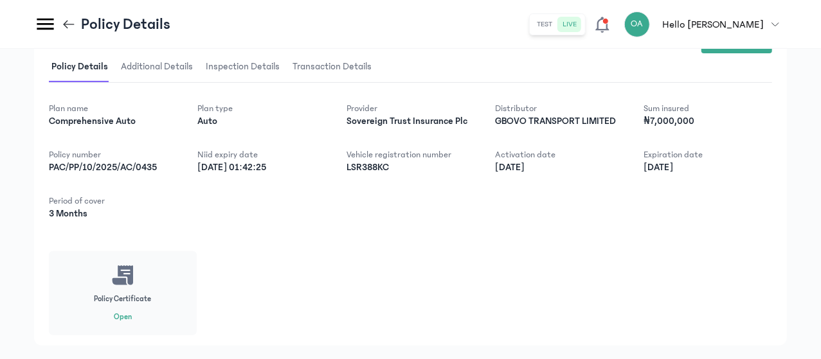
click at [76, 28] on icon at bounding box center [69, 24] width 14 height 14
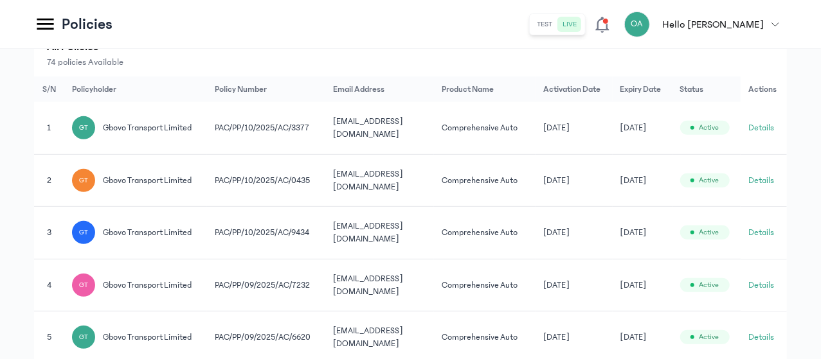
scroll to position [262, 0]
